Goal: Task Accomplishment & Management: Manage account settings

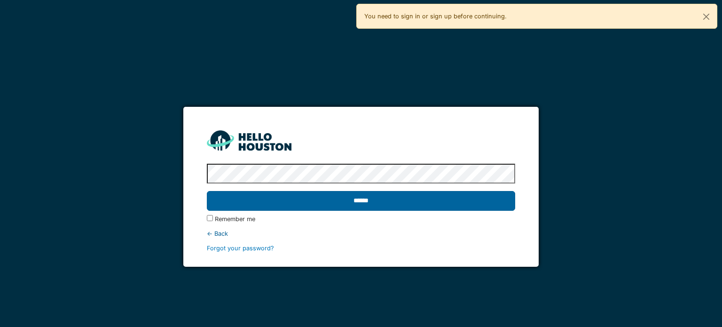
click at [460, 203] on input "******" at bounding box center [361, 201] width 308 height 20
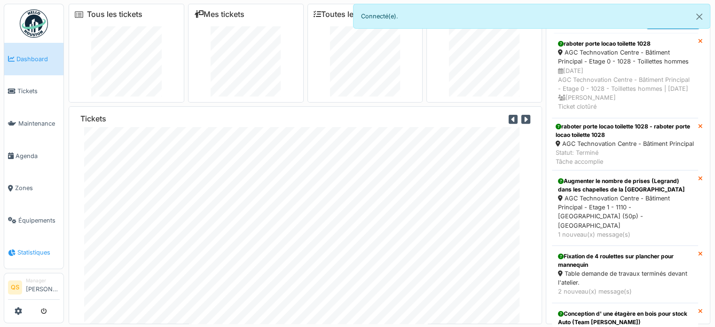
click at [23, 248] on span "Statistiques" at bounding box center [38, 252] width 42 height 9
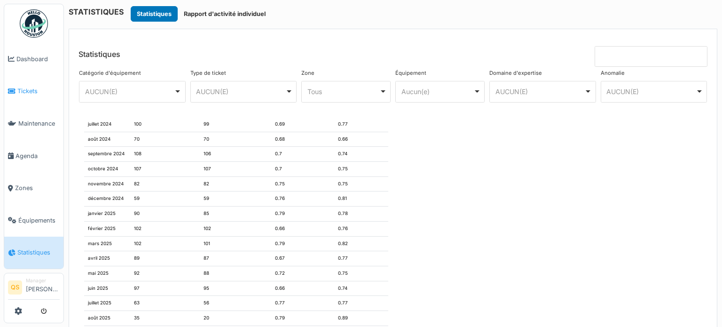
click at [40, 95] on link "Tickets" at bounding box center [33, 91] width 59 height 32
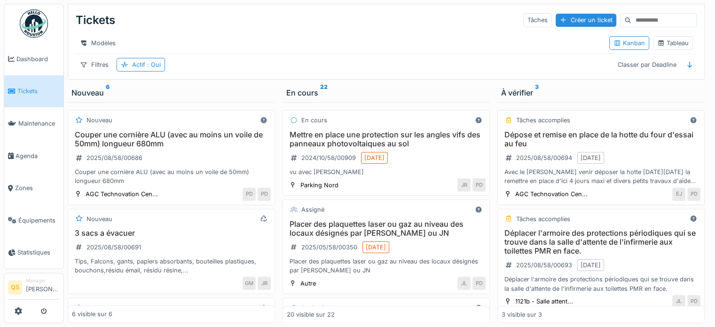
click at [639, 163] on div "Dépose et remise en place de la hotte du four d'essai au feu 2025/08/58/00694 2…" at bounding box center [600, 157] width 199 height 55
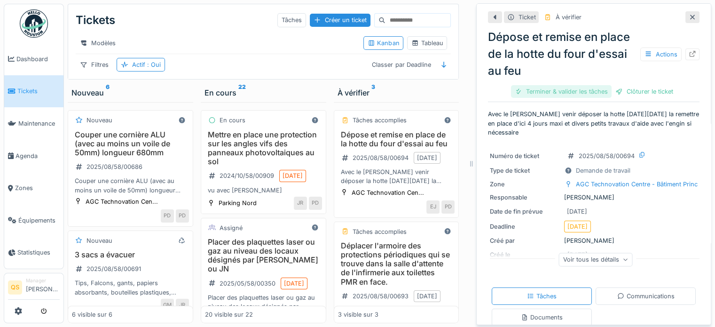
click at [575, 92] on div "Terminer & valider les tâches" at bounding box center [561, 91] width 101 height 13
click at [597, 91] on div "Clôturer le ticket" at bounding box center [593, 91] width 65 height 13
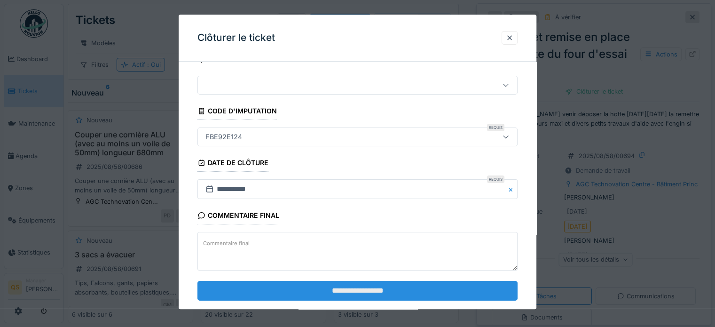
scroll to position [36, 0]
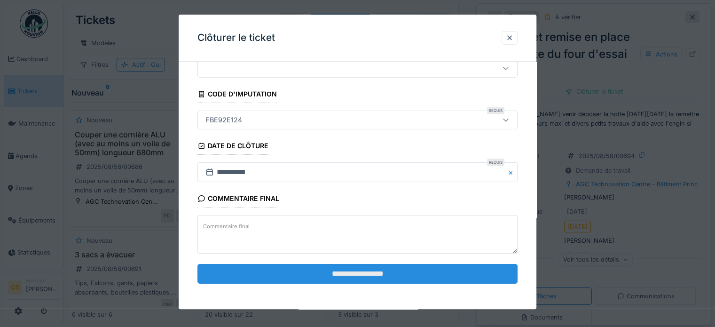
click at [344, 271] on input "**********" at bounding box center [357, 274] width 320 height 20
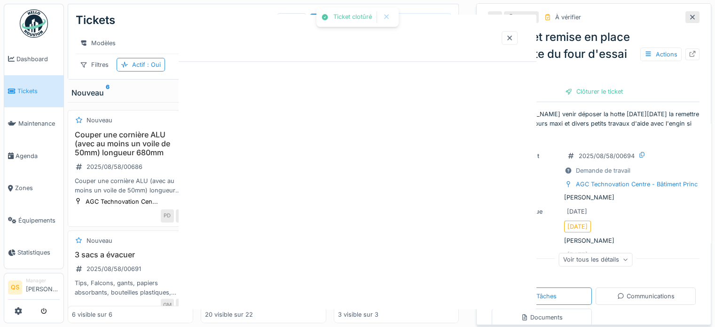
scroll to position [0, 0]
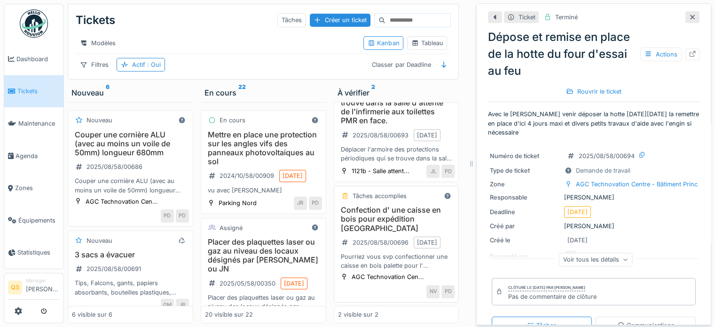
scroll to position [7, 0]
click at [688, 14] on icon at bounding box center [692, 17] width 8 height 6
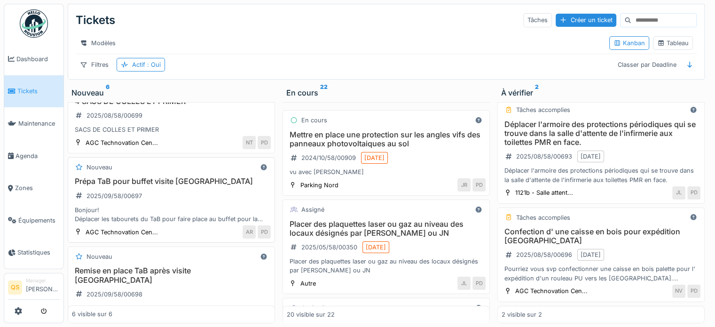
scroll to position [235, 0]
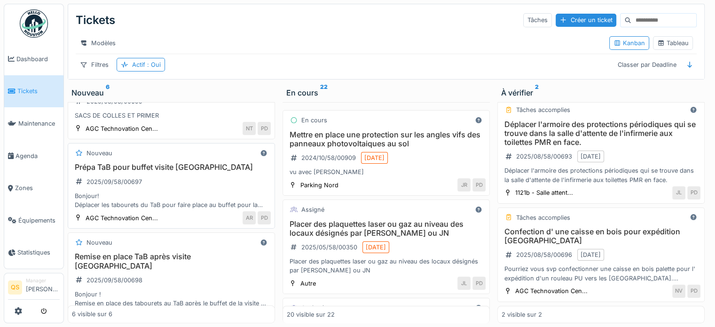
click at [220, 180] on div "Prépa TaB pour buffet visite Kurata-san 2025/09/58/00697 Bonjour! Déplacer les …" at bounding box center [171, 186] width 199 height 47
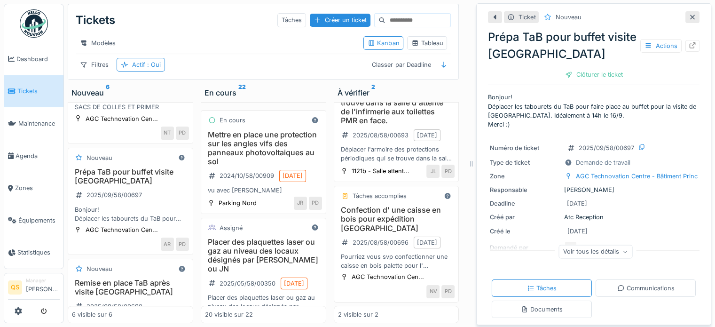
scroll to position [47, 0]
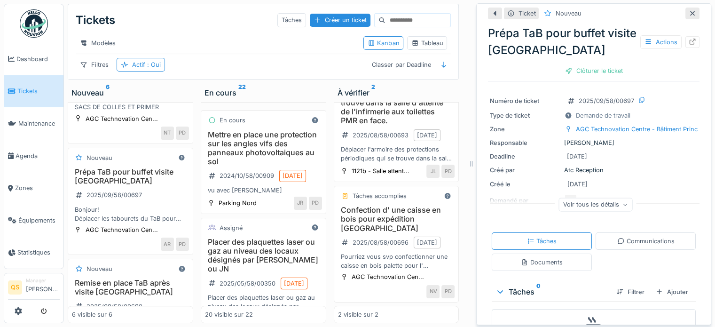
click at [559, 197] on div "Voir tous les détails" at bounding box center [596, 204] width 74 height 14
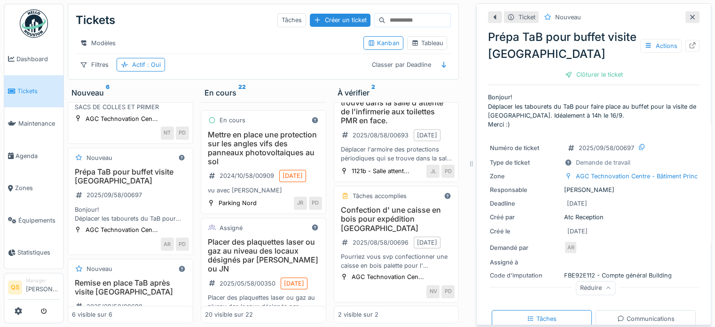
scroll to position [0, 0]
click at [685, 46] on div at bounding box center [692, 46] width 14 height 12
click at [690, 15] on icon at bounding box center [692, 17] width 5 height 5
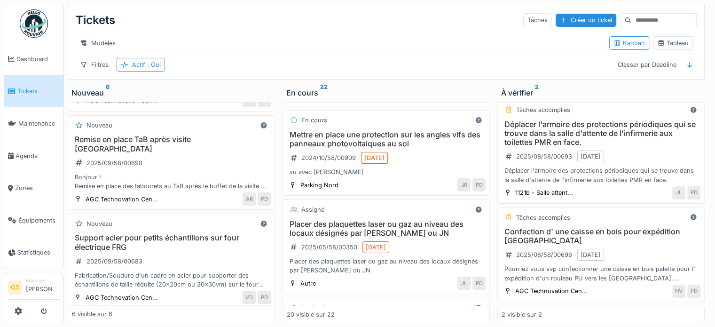
scroll to position [7, 0]
